Goal: Task Accomplishment & Management: Complete application form

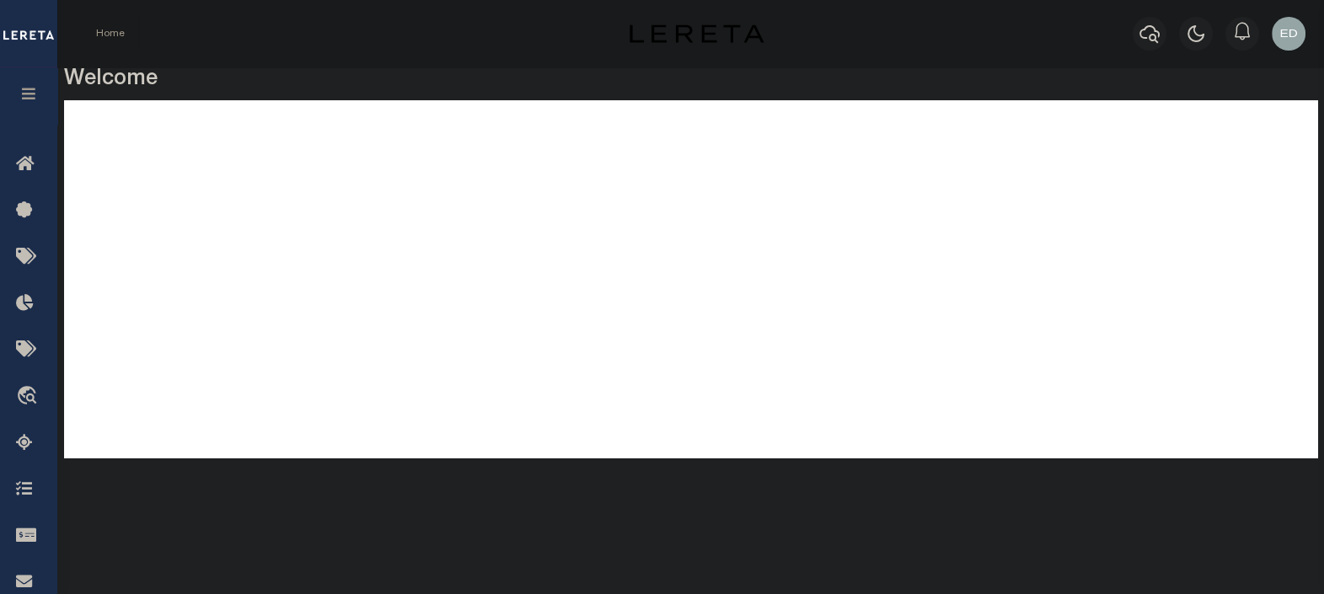
click at [30, 93] on icon "button" at bounding box center [28, 93] width 19 height 15
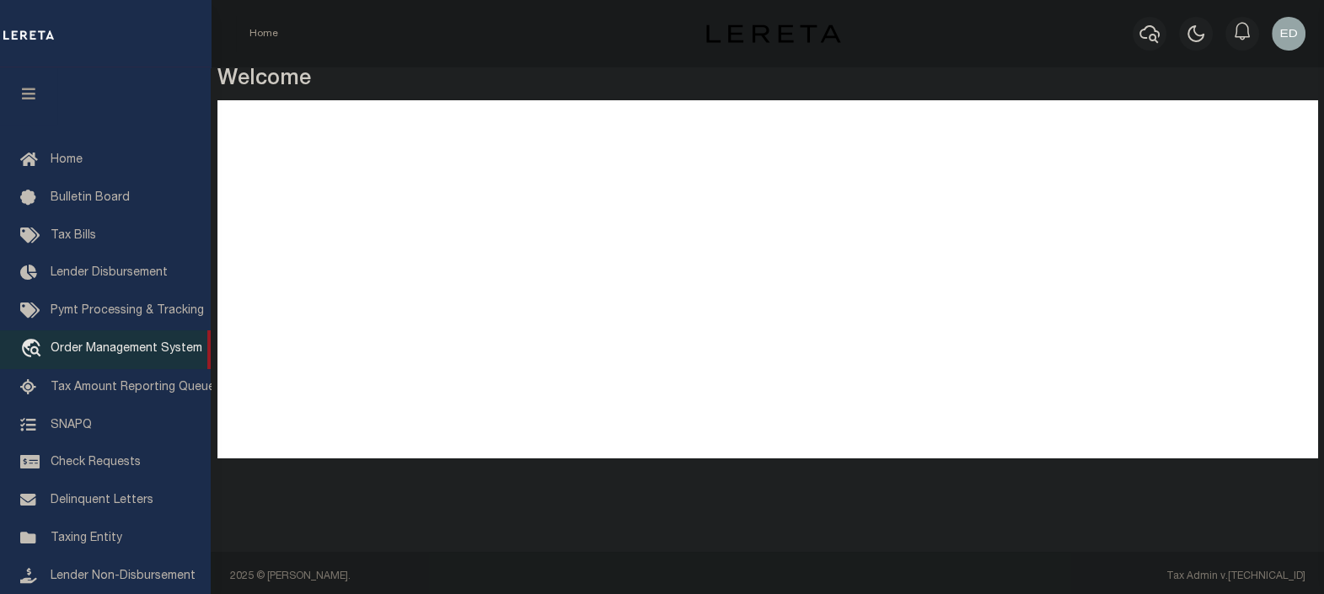
click at [121, 355] on span "Order Management System" at bounding box center [127, 349] width 152 height 12
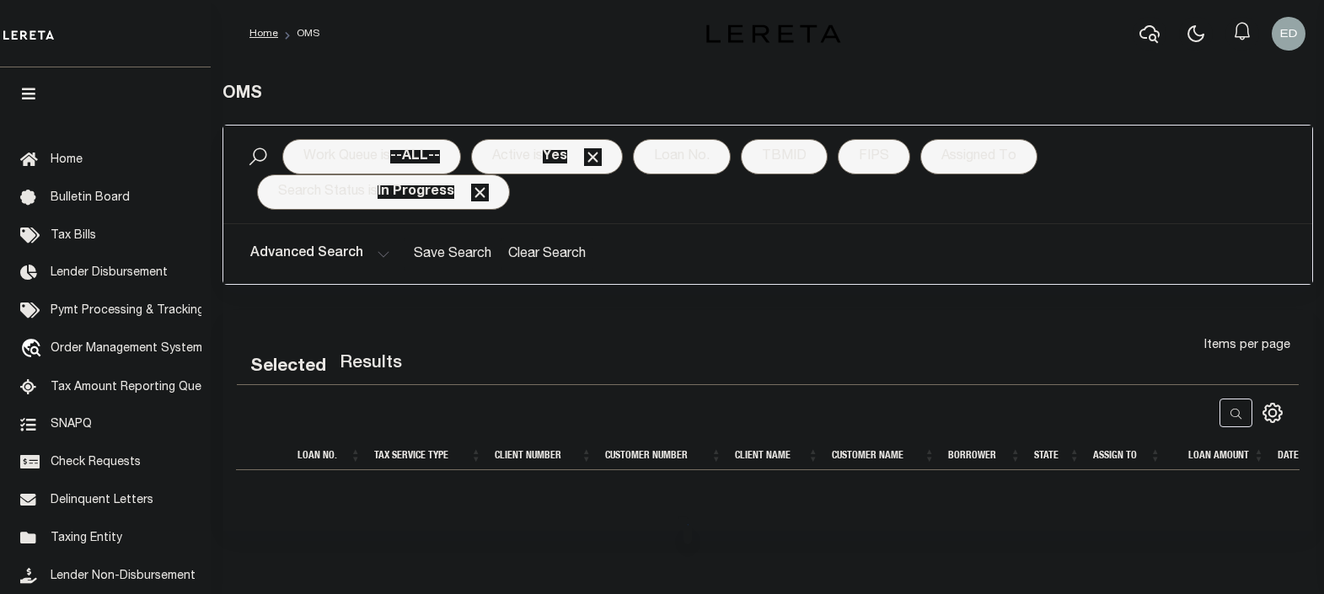
select select "200"
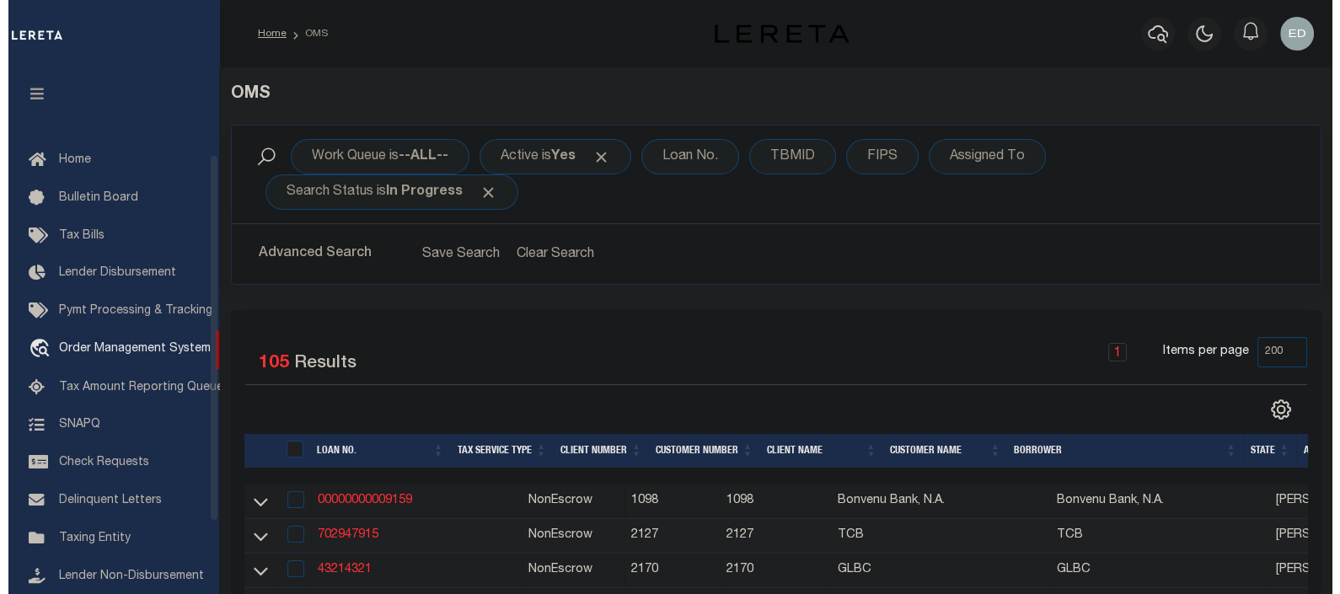
scroll to position [123, 0]
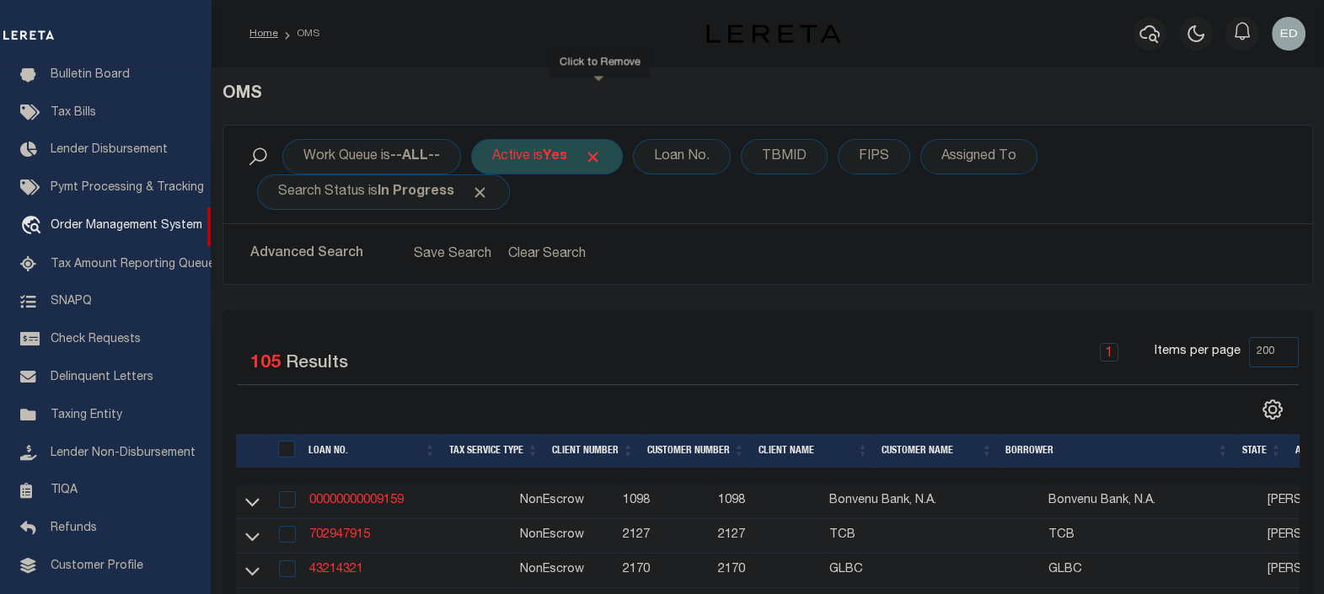
click at [598, 158] on span "Click to Remove" at bounding box center [593, 157] width 18 height 18
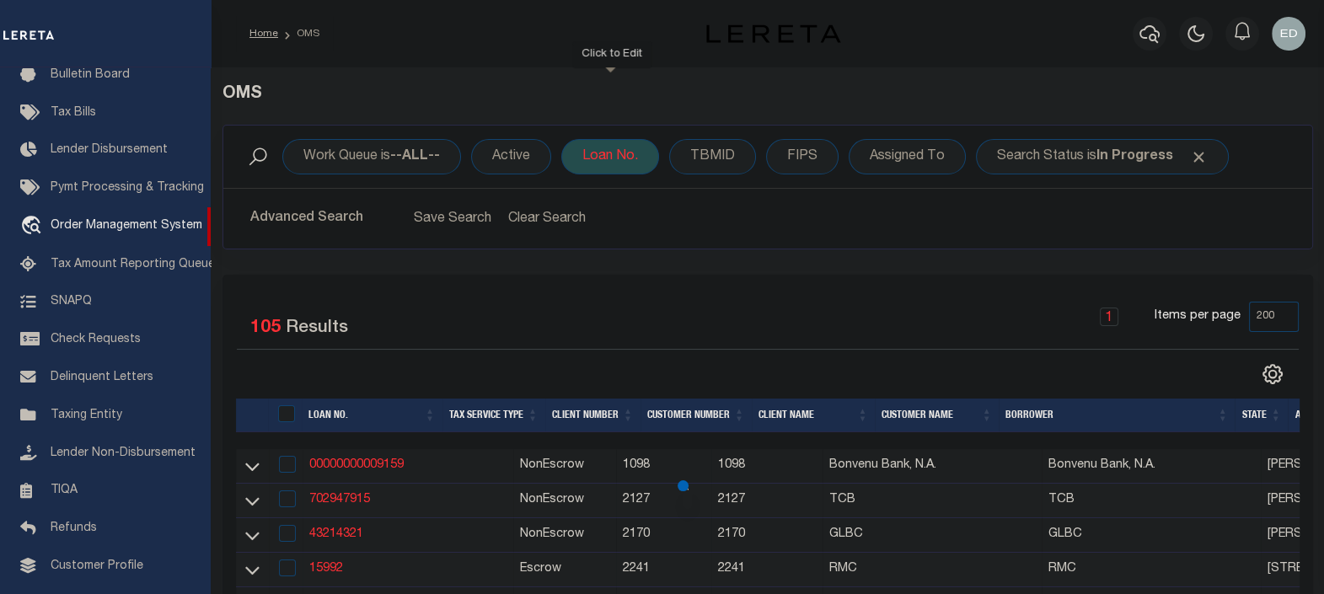
click at [611, 161] on div "Loan No." at bounding box center [610, 156] width 98 height 35
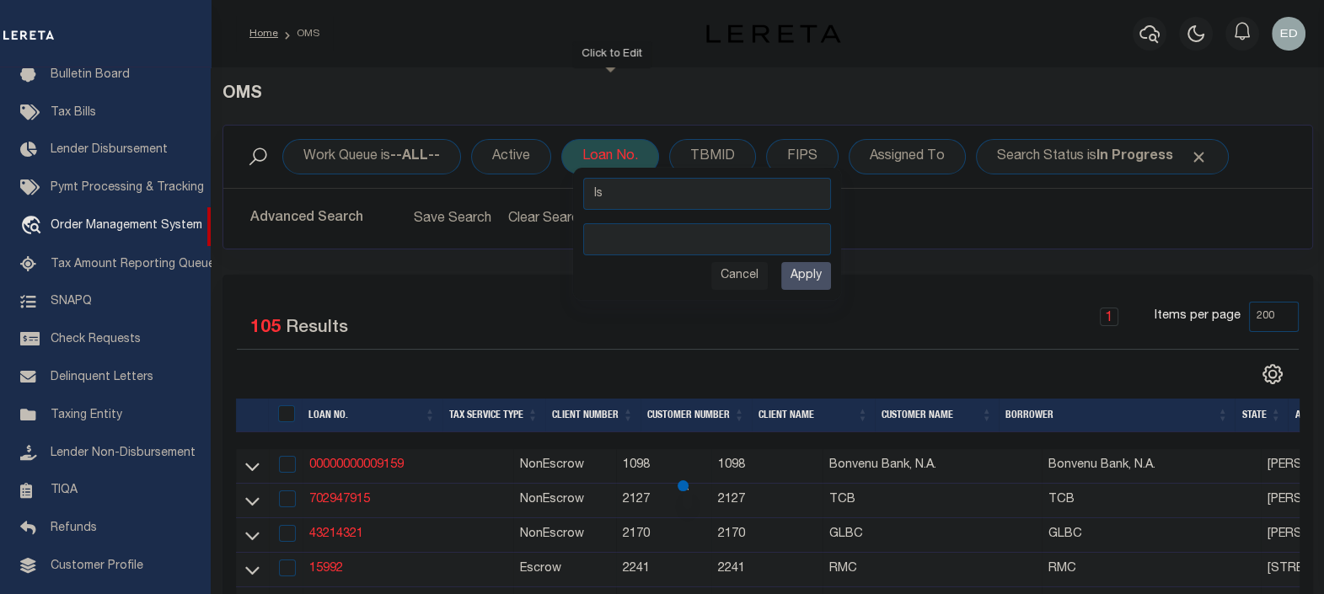
click at [671, 196] on select "Is Contains" at bounding box center [707, 194] width 248 height 32
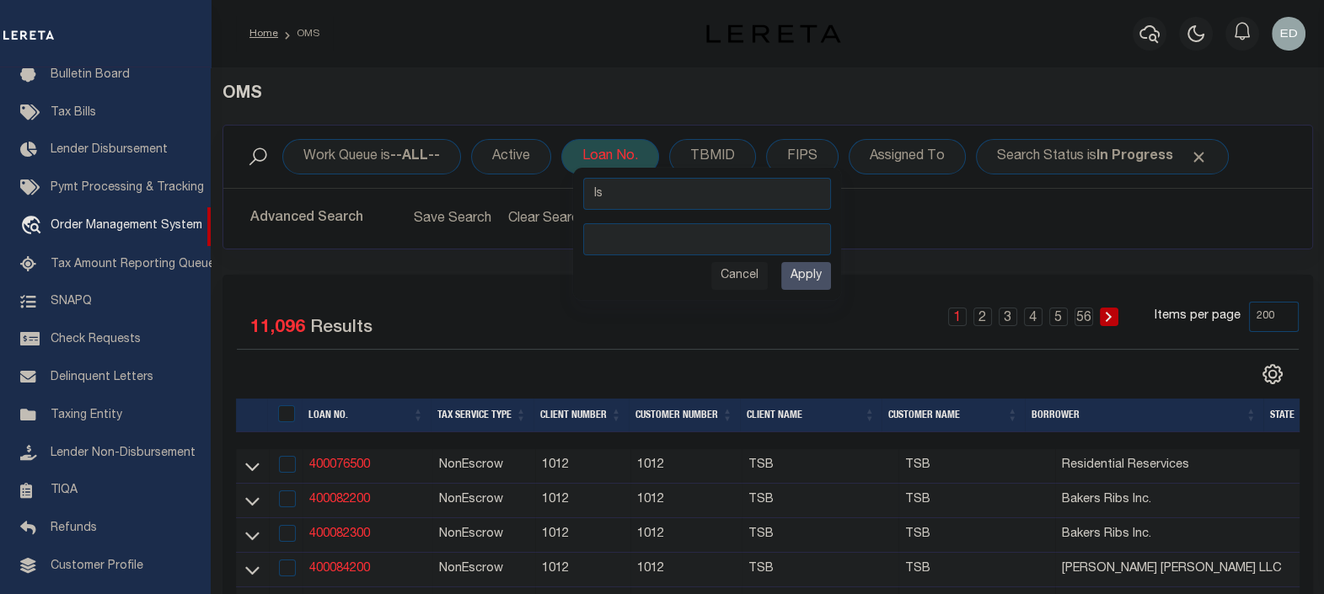
select select "c"
click at [583, 178] on select "Is Contains" at bounding box center [707, 194] width 248 height 32
click at [658, 244] on input "text" at bounding box center [707, 239] width 248 height 32
paste input "30007744"
type input "30007744"
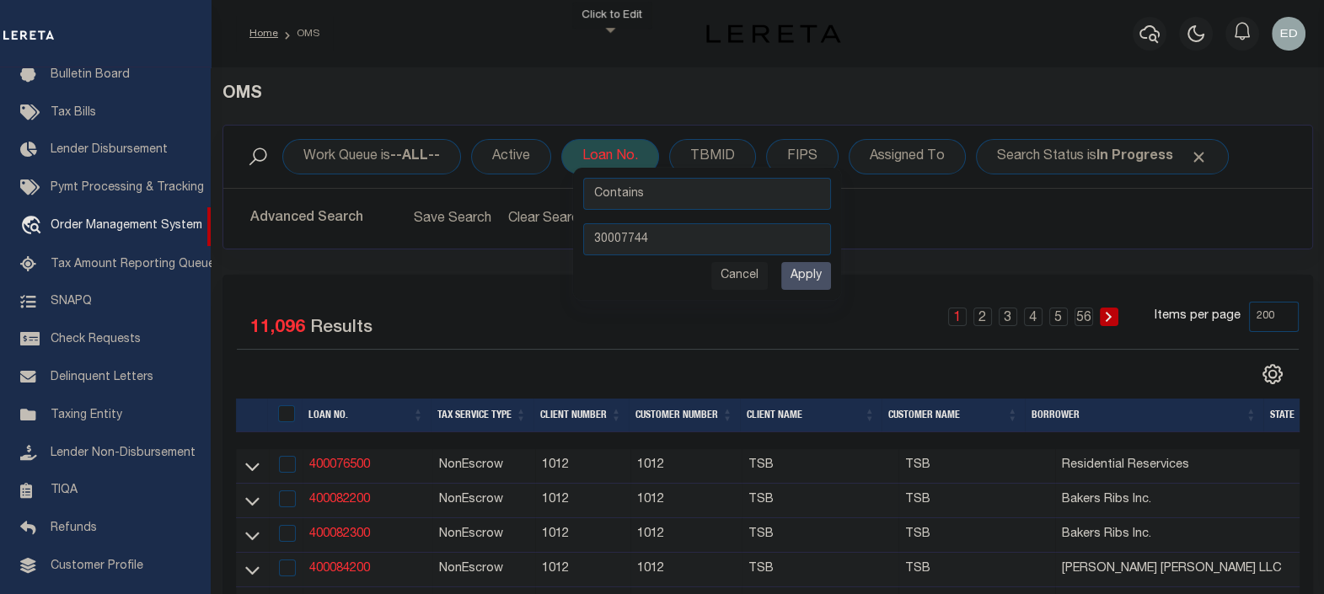
click at [812, 274] on input "Apply" at bounding box center [806, 276] width 50 height 28
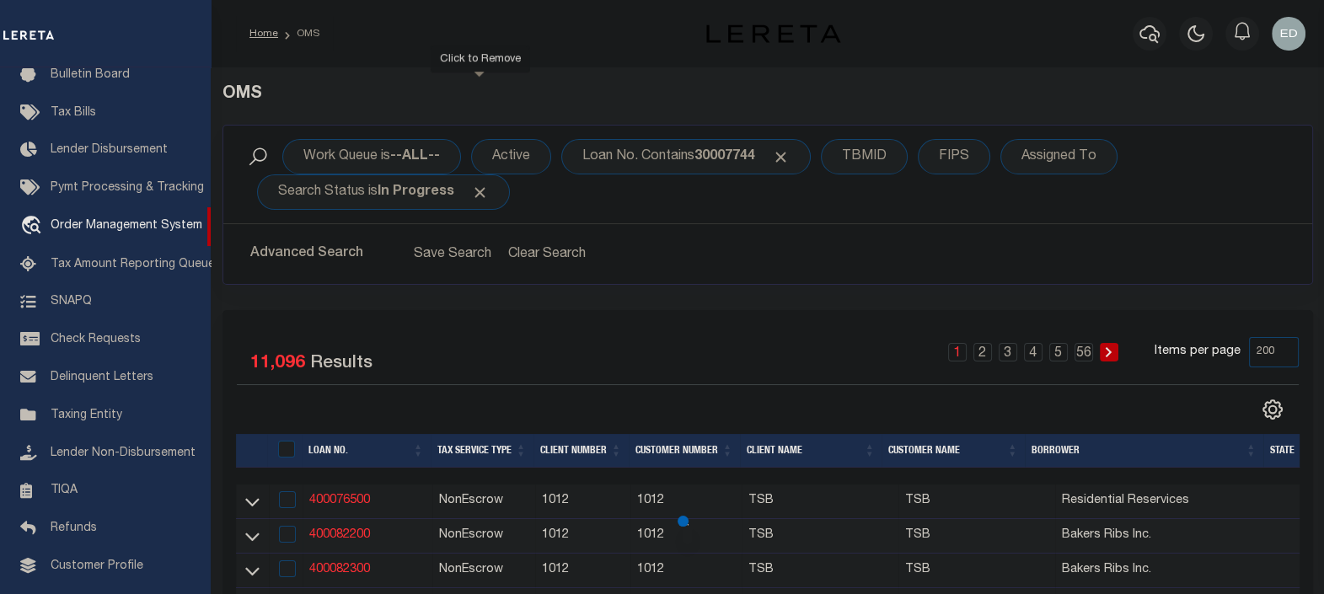
click at [479, 189] on span "Click to Remove" at bounding box center [480, 193] width 18 height 18
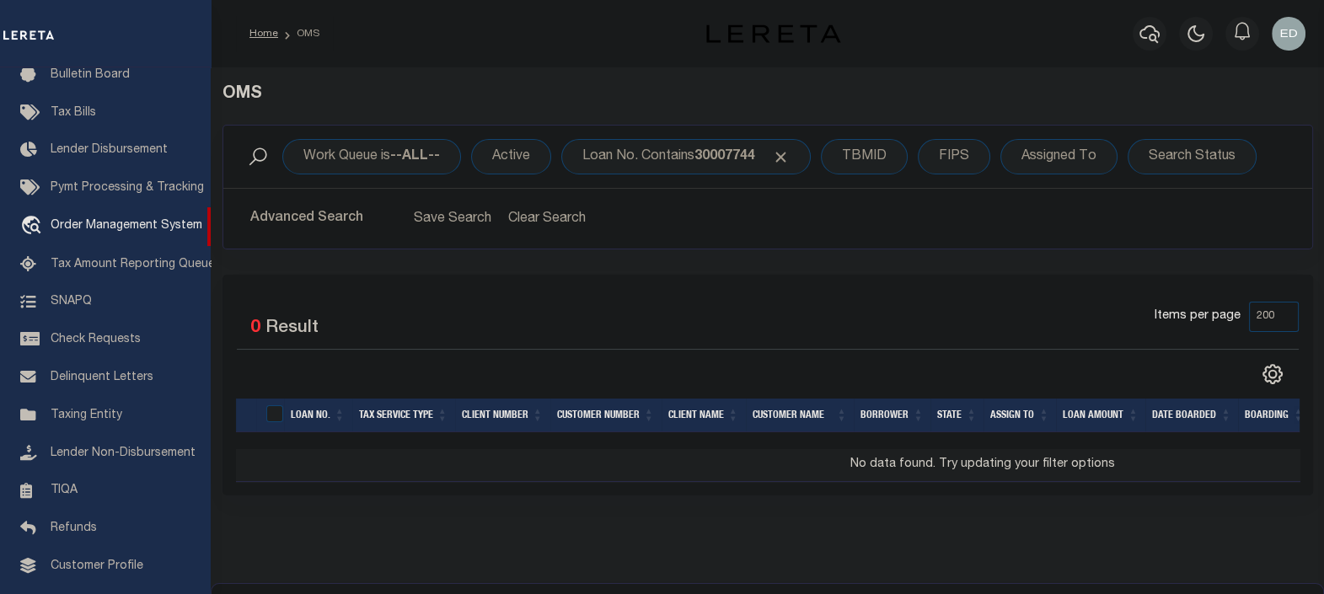
click at [735, 289] on div "Selected 0 Result Items per page 10 25 50 100 200" at bounding box center [767, 385] width 1090 height 221
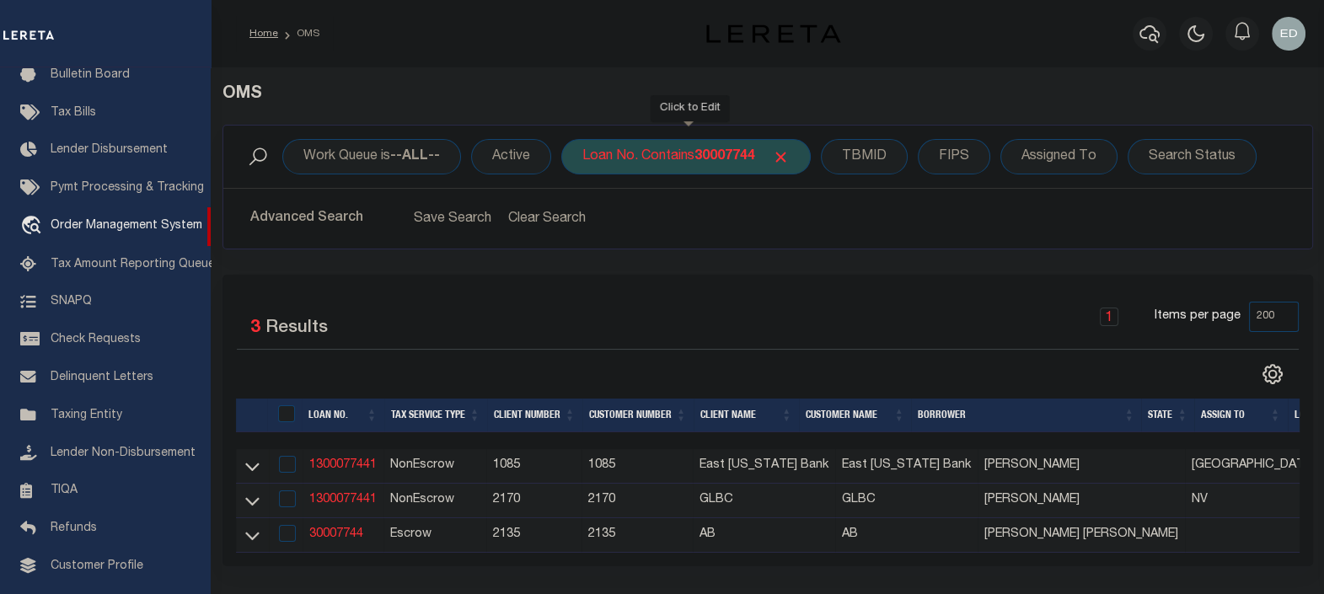
click at [727, 153] on b "30007744" at bounding box center [724, 156] width 61 height 13
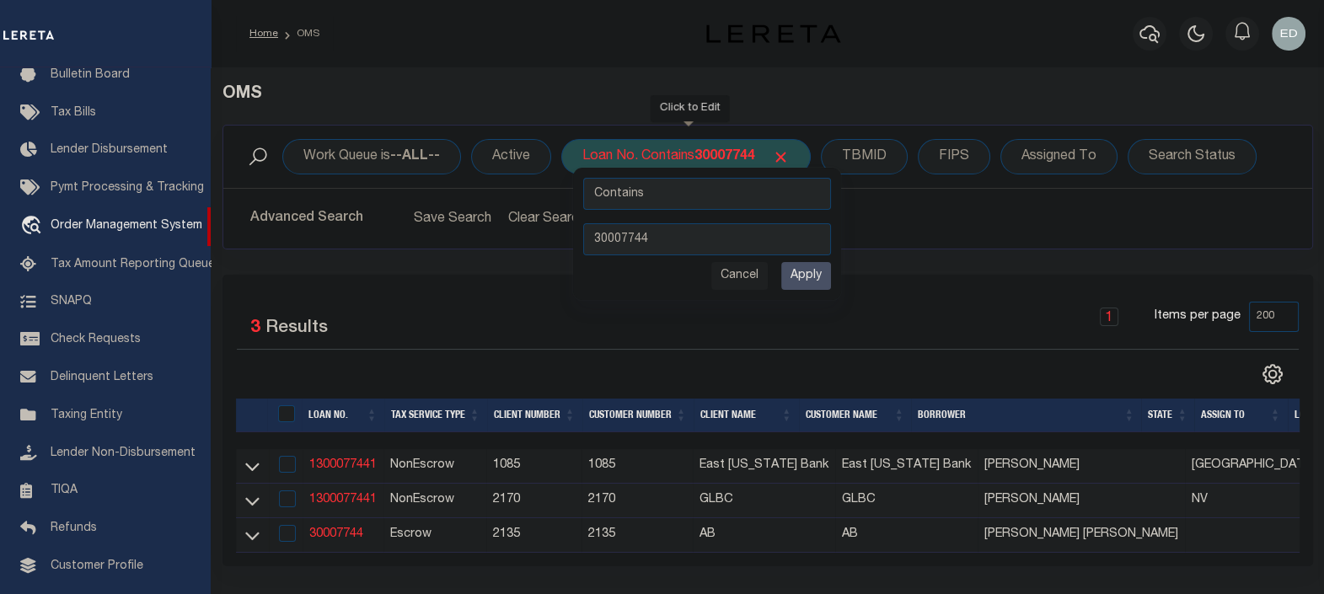
click at [733, 180] on select "Is Contains" at bounding box center [707, 194] width 248 height 32
select select "i"
click at [583, 178] on select "Is Contains" at bounding box center [707, 194] width 248 height 32
click at [800, 281] on input "Apply" at bounding box center [806, 276] width 50 height 28
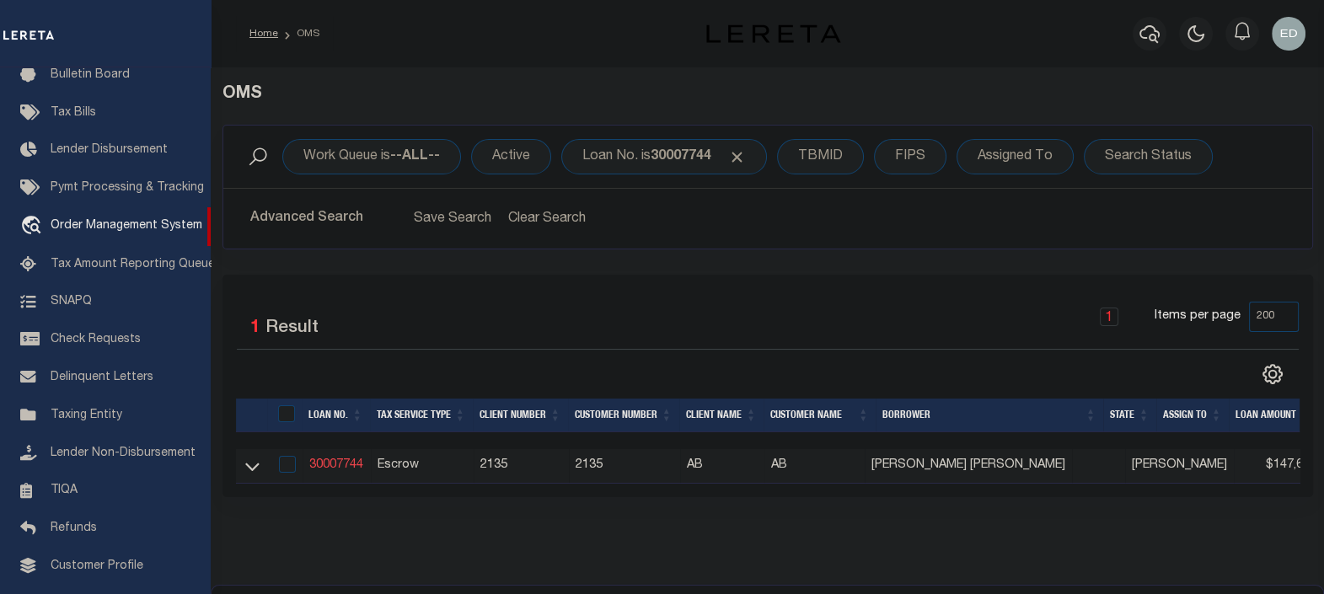
click at [339, 463] on link "30007744" at bounding box center [336, 465] width 54 height 12
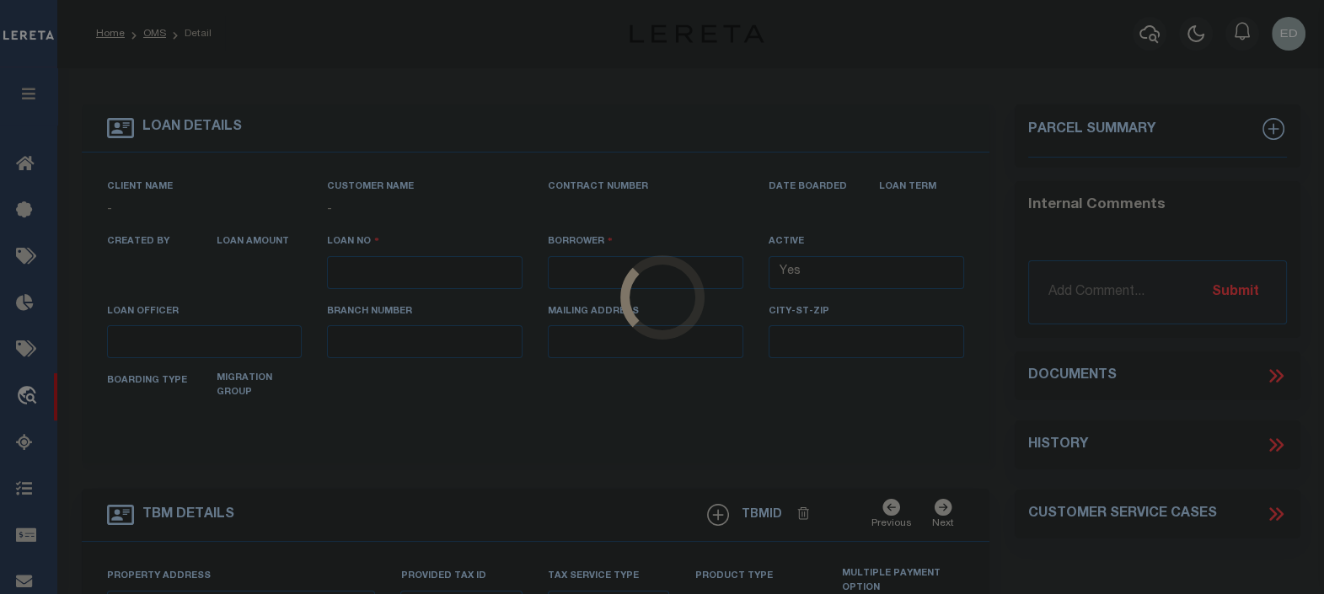
type input "30007744"
type input "[PERSON_NAME] [PERSON_NAME]"
select select
type input "[STREET_ADDRESS]"
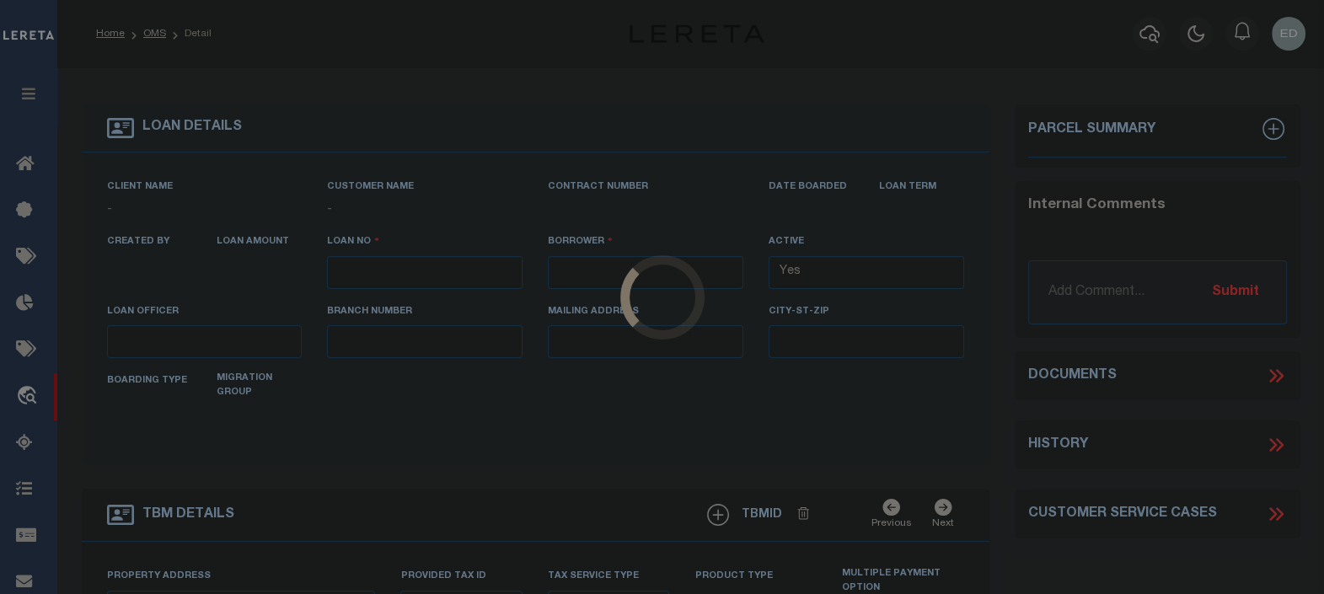
type input "[GEOGRAPHIC_DATA]"
select select "100"
select select "Escrow"
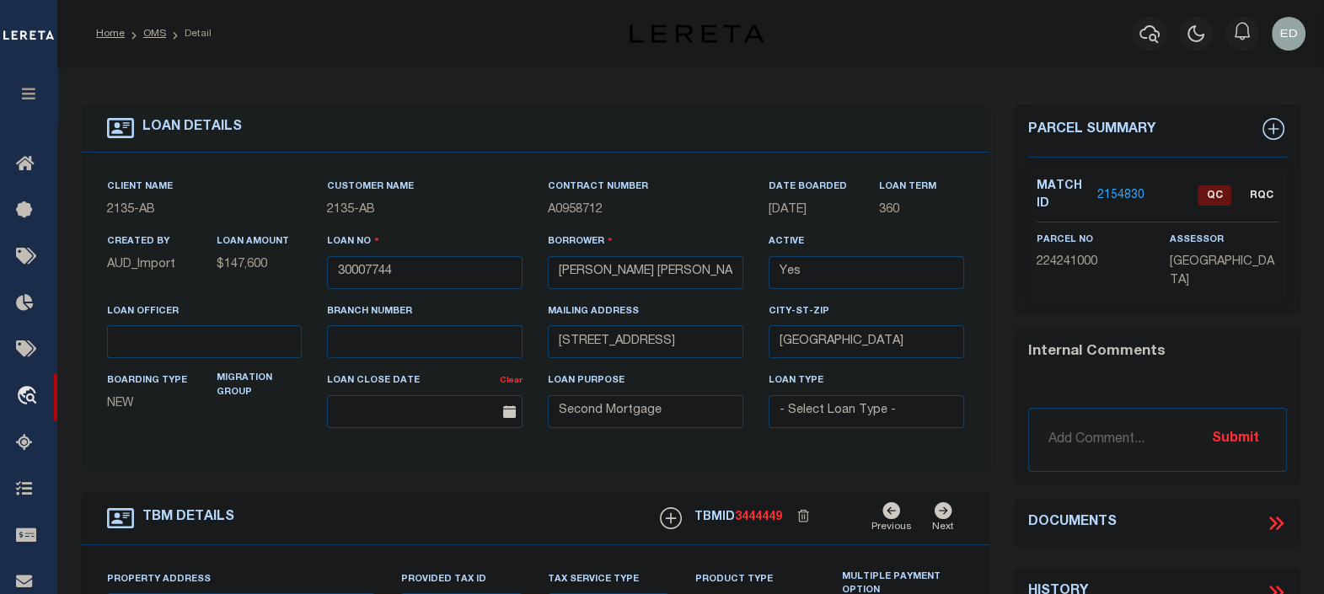
select select "2595"
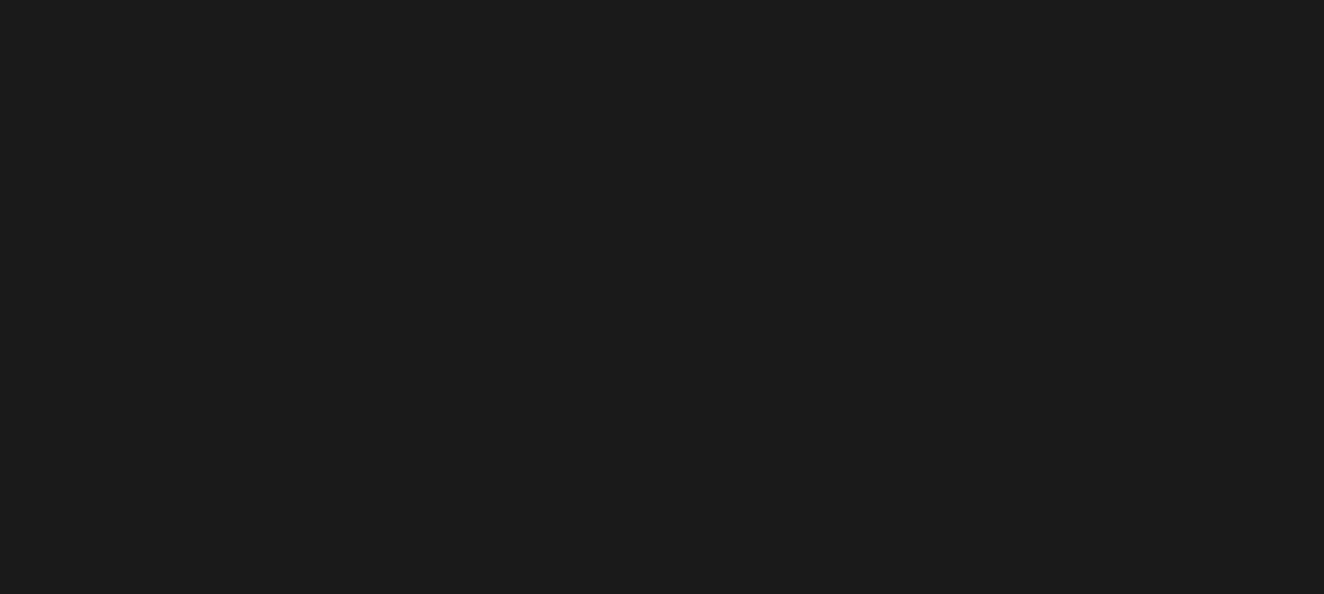
select select "100"
select select "Escrow"
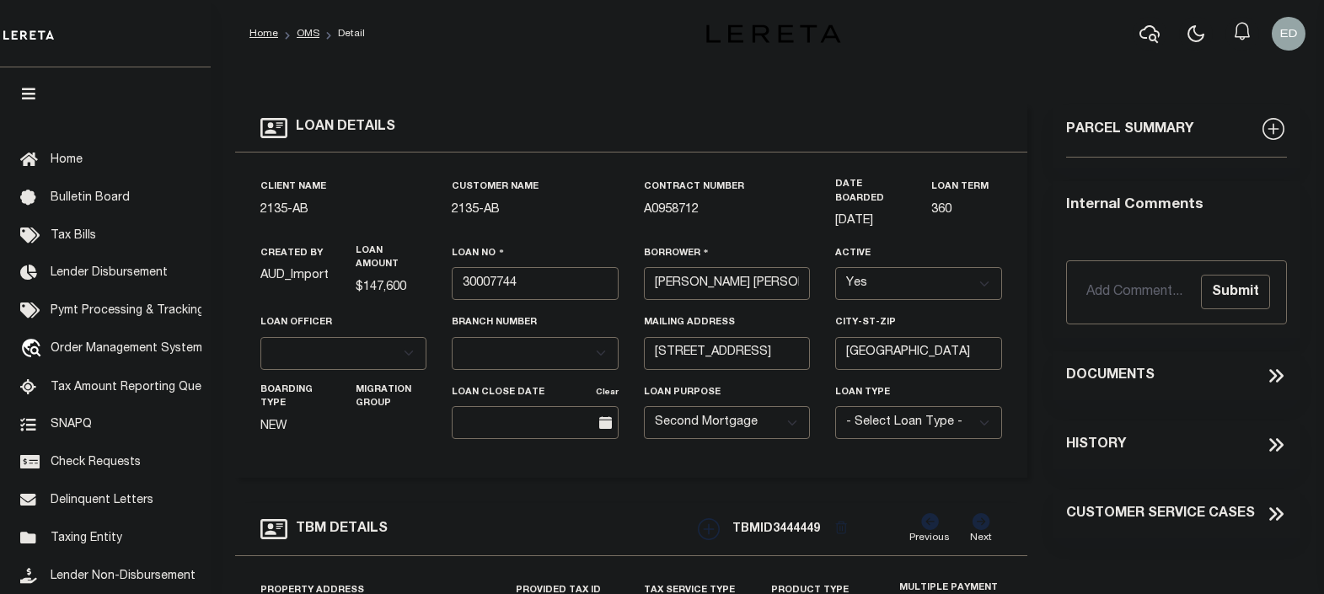
select select "2595"
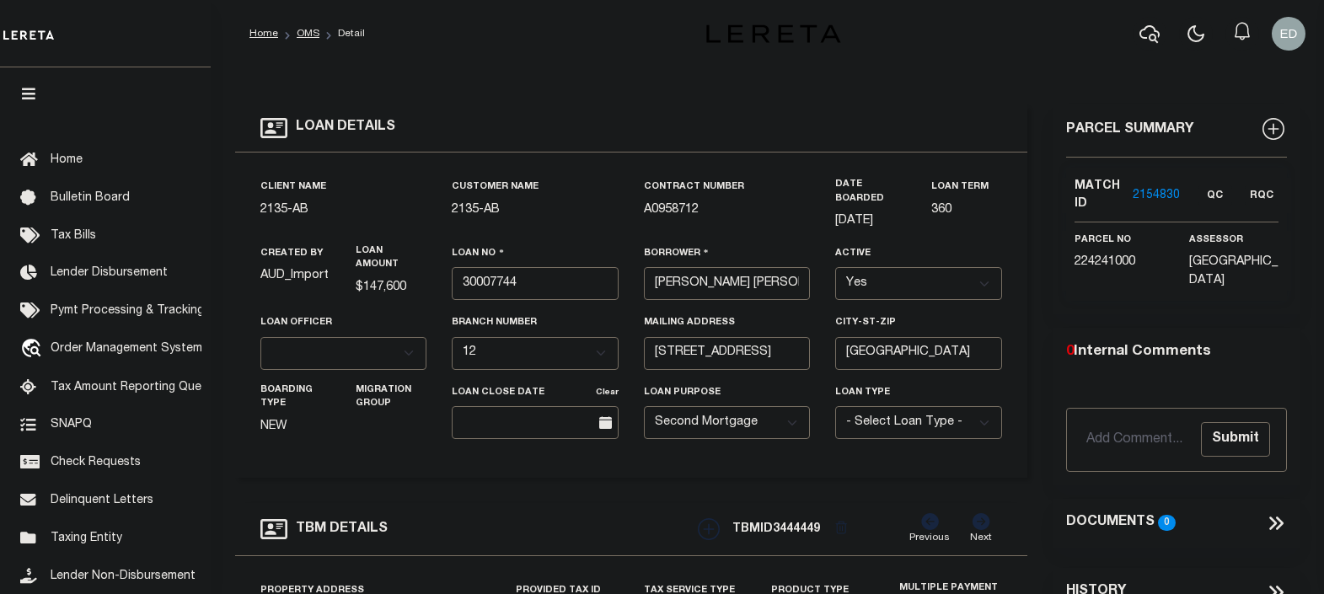
type input "1005 BORDER ST"
type input "CO ACCT# 224241000"
select select
type input "JVILLE RENTAL HOUSE"
type textarea "LOT 6 AND 7 BLKS 3 CLEMONS HEIGHTS 2 COJ"
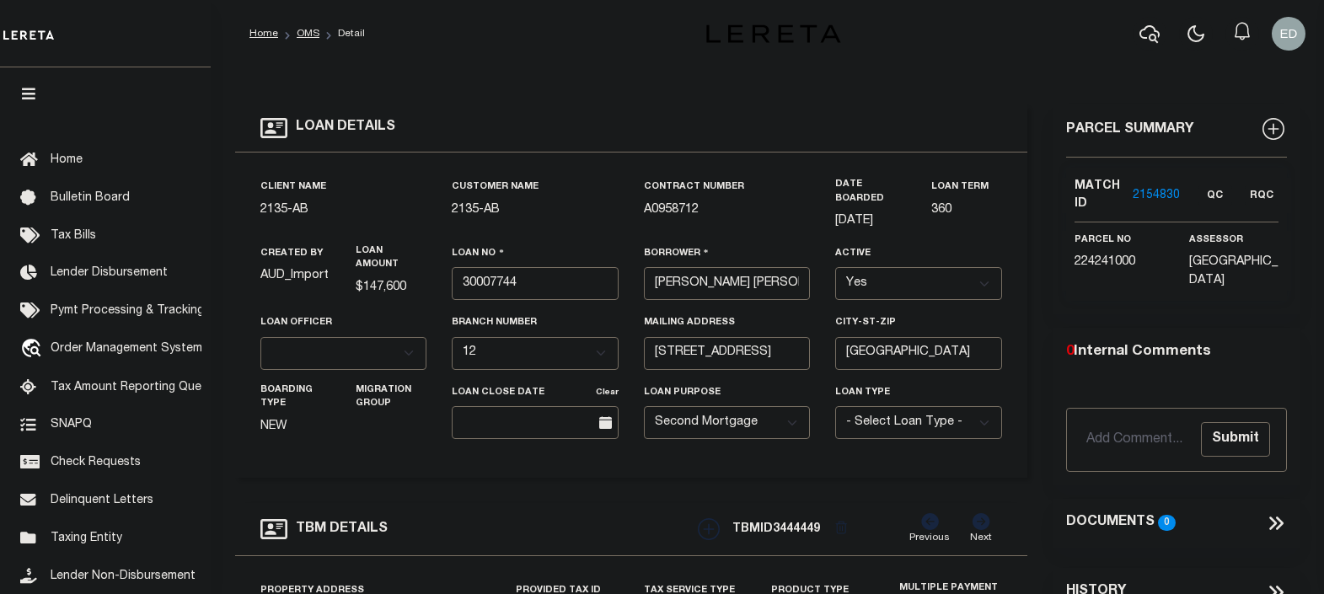
select select "43972"
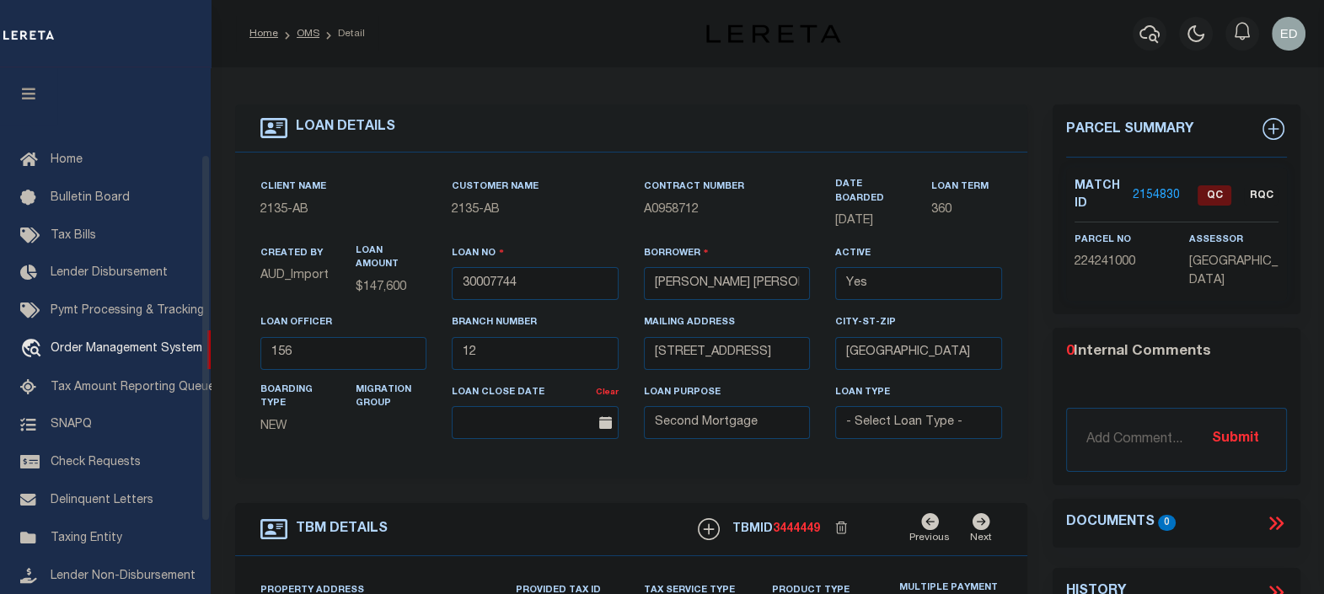
scroll to position [123, 0]
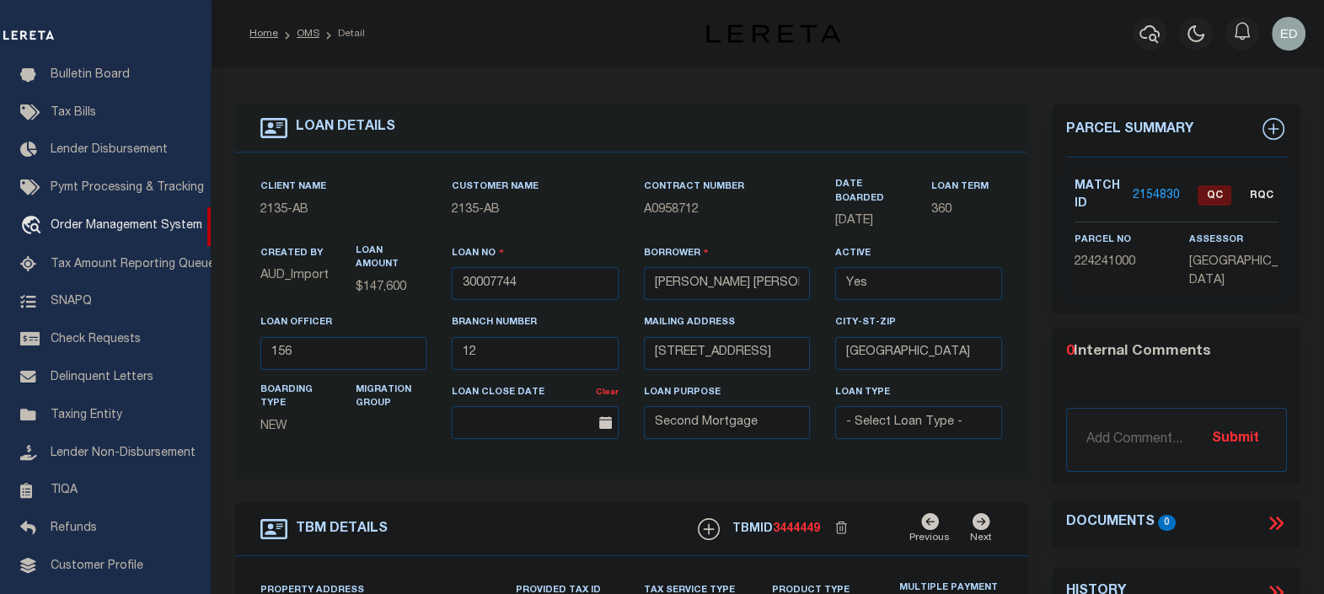
click at [403, 356] on select "- Select Loan Officer - 1091 1144 1182 1201 1221 1331 1415 1436 1438 1461 1502 …" at bounding box center [343, 353] width 167 height 33
